Goal: Task Accomplishment & Management: Use online tool/utility

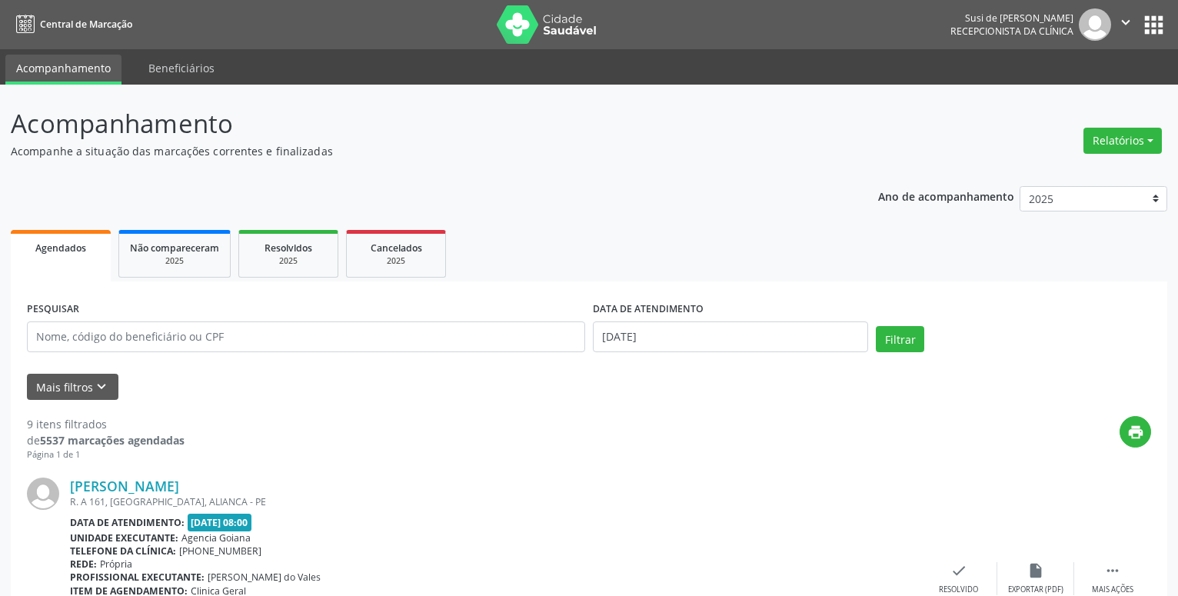
click at [1133, 137] on button "Relatórios" at bounding box center [1123, 141] width 78 height 26
click at [1067, 173] on link "Agendamentos" at bounding box center [1080, 174] width 165 height 22
select select "7"
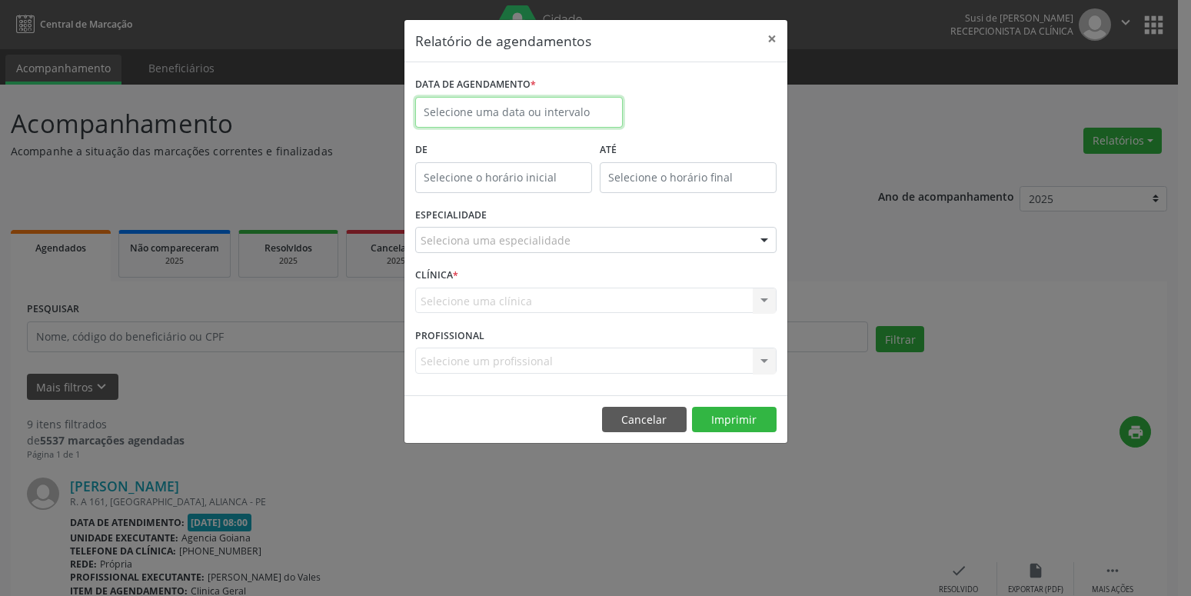
click at [535, 119] on input "text" at bounding box center [519, 112] width 208 height 31
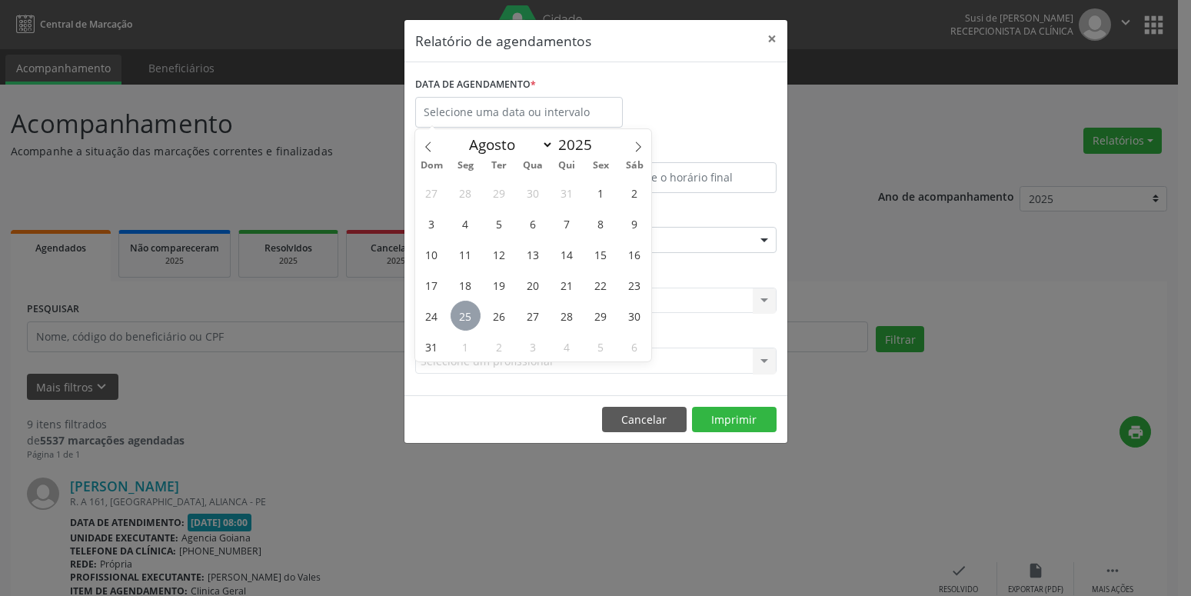
click at [462, 312] on span "25" at bounding box center [466, 316] width 30 height 30
type input "[DATE]"
click at [462, 312] on span "25" at bounding box center [466, 316] width 30 height 30
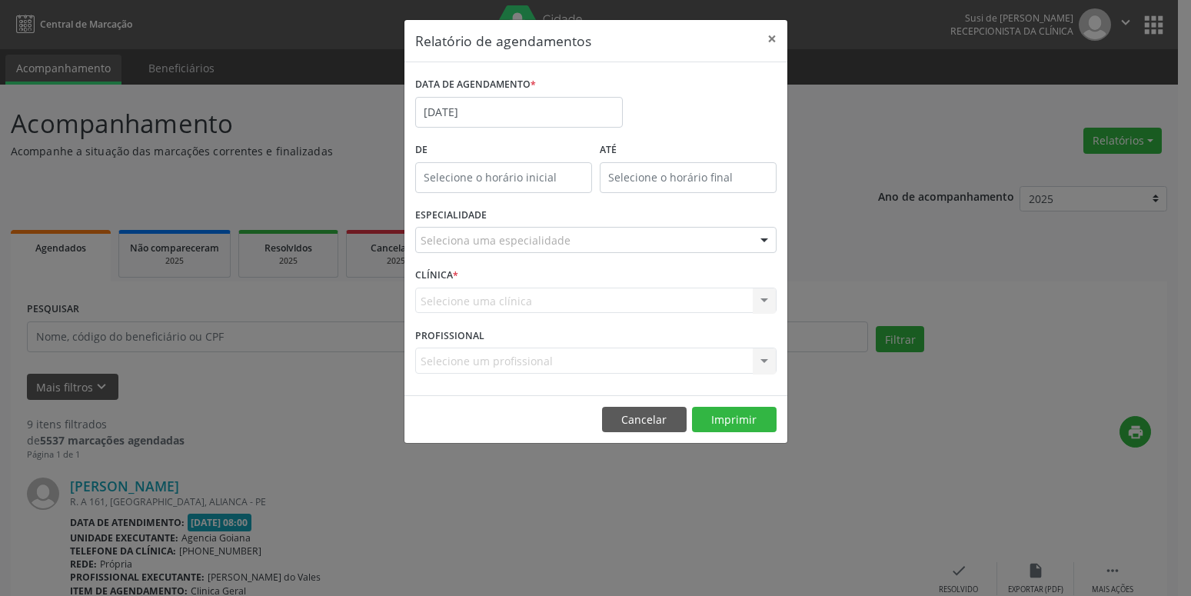
click at [768, 242] on div at bounding box center [764, 241] width 23 height 26
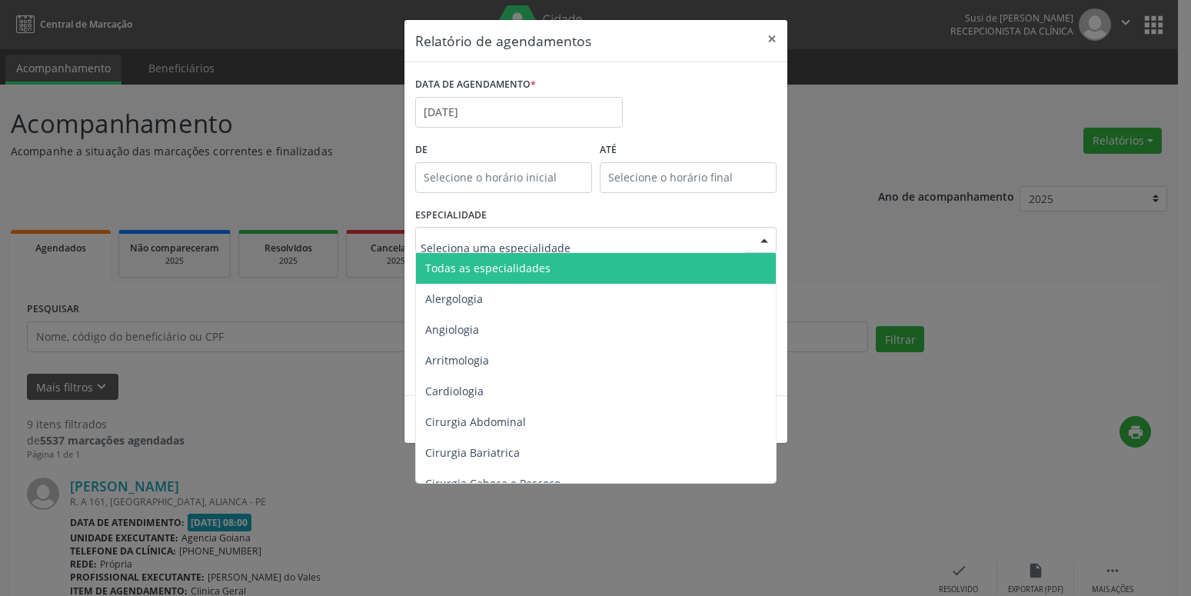
click at [698, 271] on span "Todas as especialidades" at bounding box center [597, 268] width 362 height 31
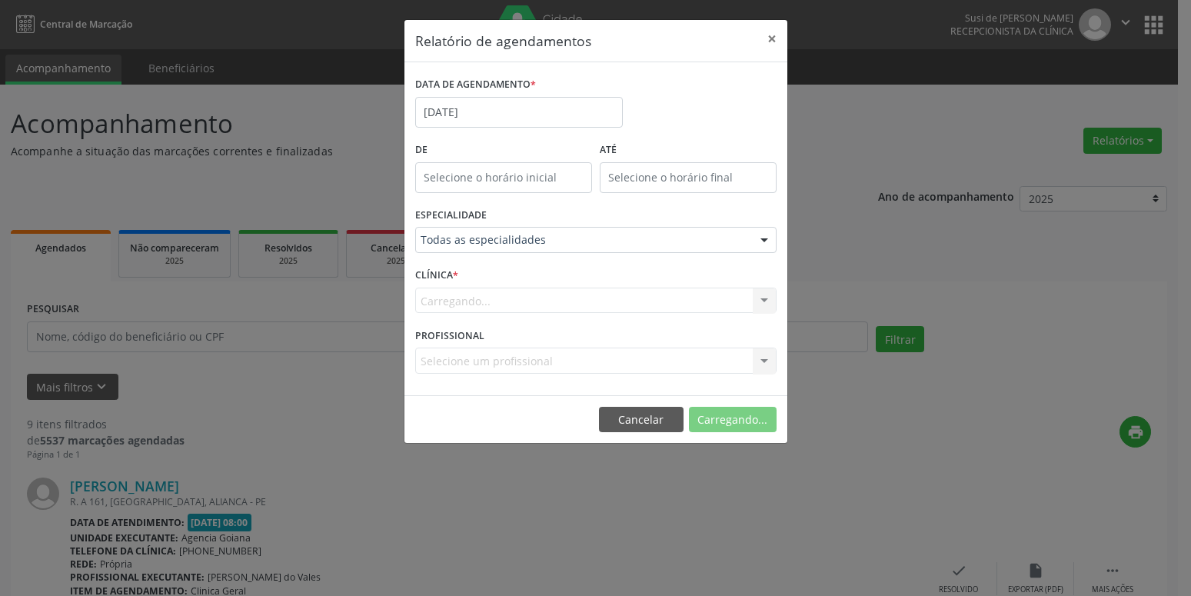
click at [767, 303] on div "Carregando... Nenhum resultado encontrado para: " " Não há nenhuma opção para s…" at bounding box center [596, 301] width 362 height 26
click at [736, 418] on button "Imprimir" at bounding box center [734, 420] width 85 height 26
